Goal: Task Accomplishment & Management: Manage account settings

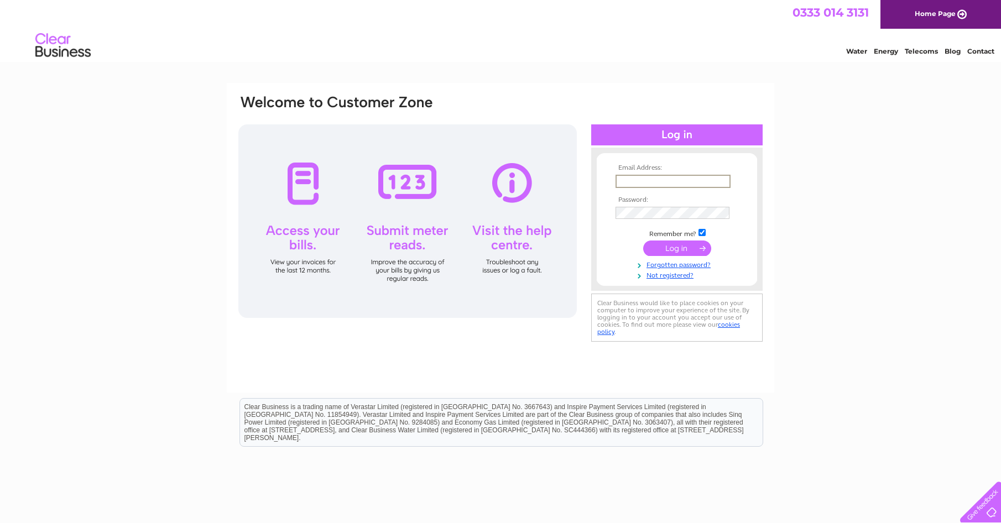
click at [663, 176] on input "text" at bounding box center [673, 181] width 115 height 13
type input "gayle@jandiscaffolding.co.uk"
click at [643, 241] on input "submit" at bounding box center [677, 248] width 68 height 15
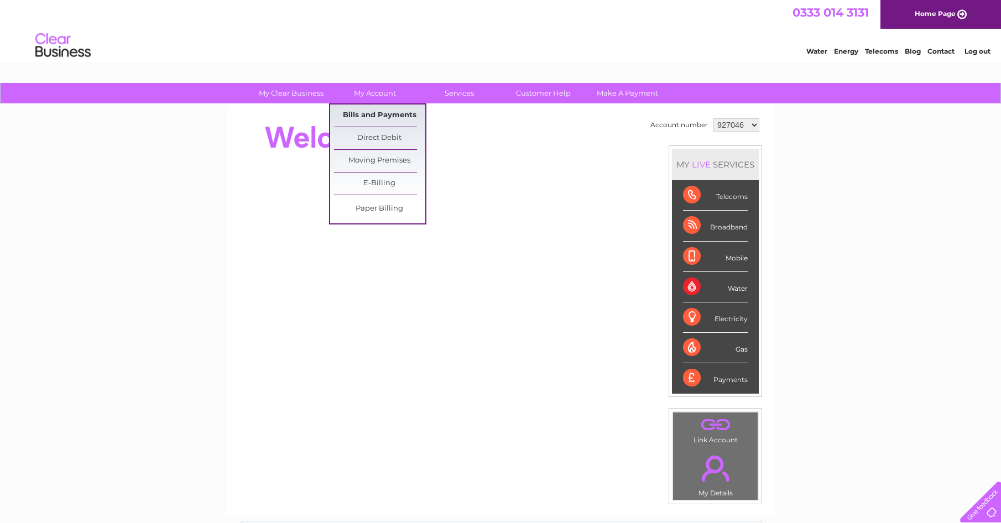
click at [378, 113] on link "Bills and Payments" at bounding box center [379, 116] width 91 height 22
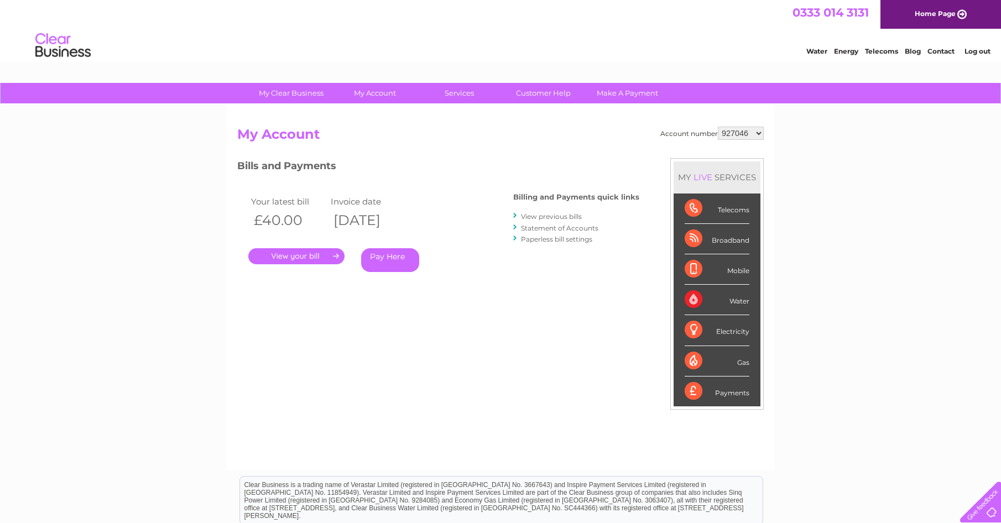
click at [756, 132] on select "927046 1121699" at bounding box center [741, 133] width 46 height 13
select select "1121699"
click at [719, 127] on select "927046 1121699" at bounding box center [741, 133] width 46 height 13
click at [303, 253] on link "." at bounding box center [296, 256] width 96 height 16
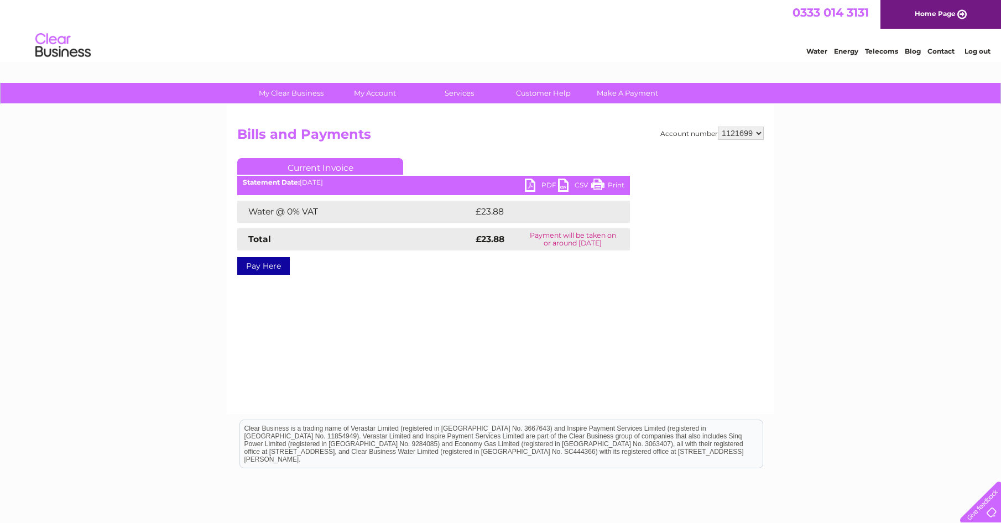
click at [532, 182] on link "PDF" at bounding box center [541, 187] width 33 height 16
